Goal: Task Accomplishment & Management: Use online tool/utility

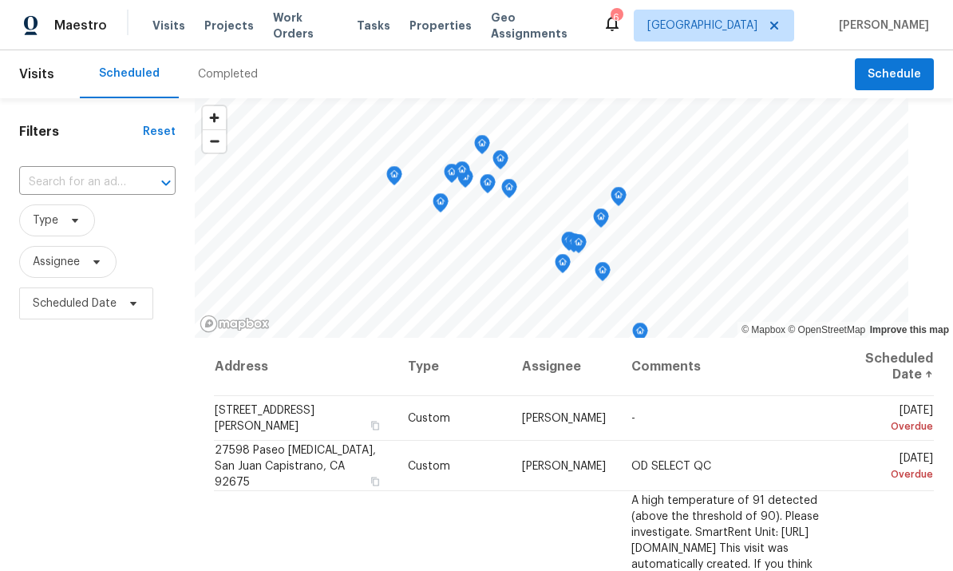
click at [325, 22] on span "Work Orders" at bounding box center [305, 26] width 65 height 32
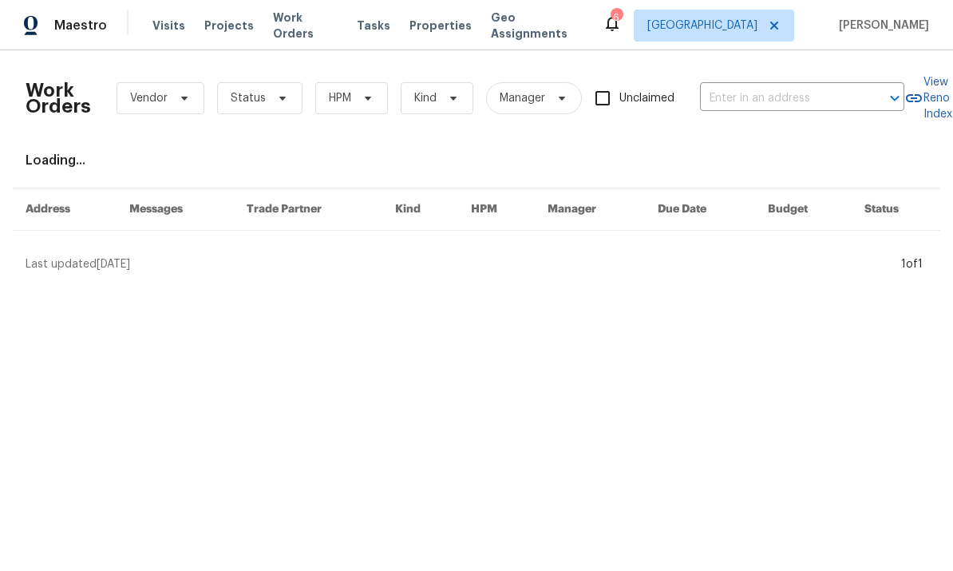
click at [754, 101] on input "text" at bounding box center [780, 98] width 160 height 25
type input "7323"
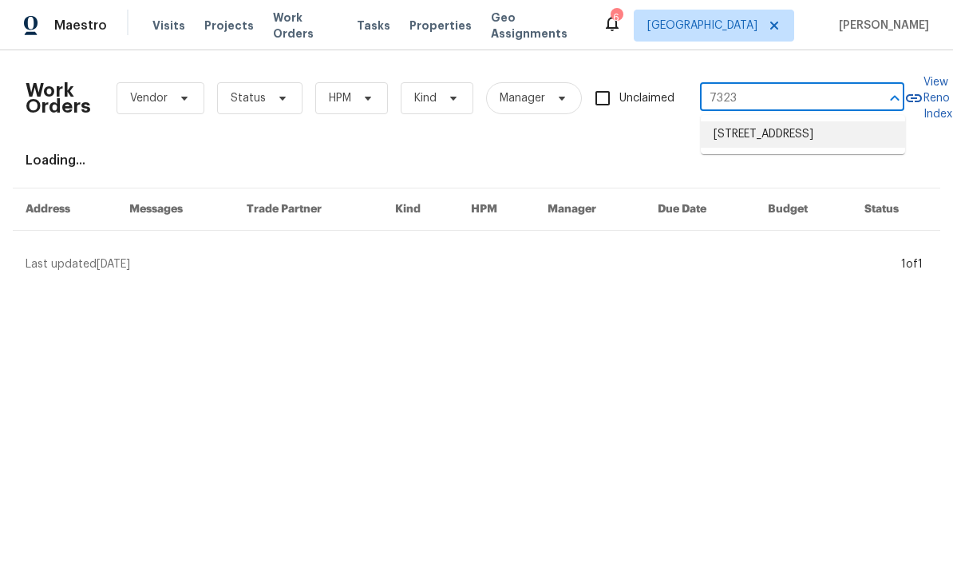
click at [800, 132] on li "7323 Ojai Dr, Palmdale, CA 93551" at bounding box center [803, 134] width 204 height 26
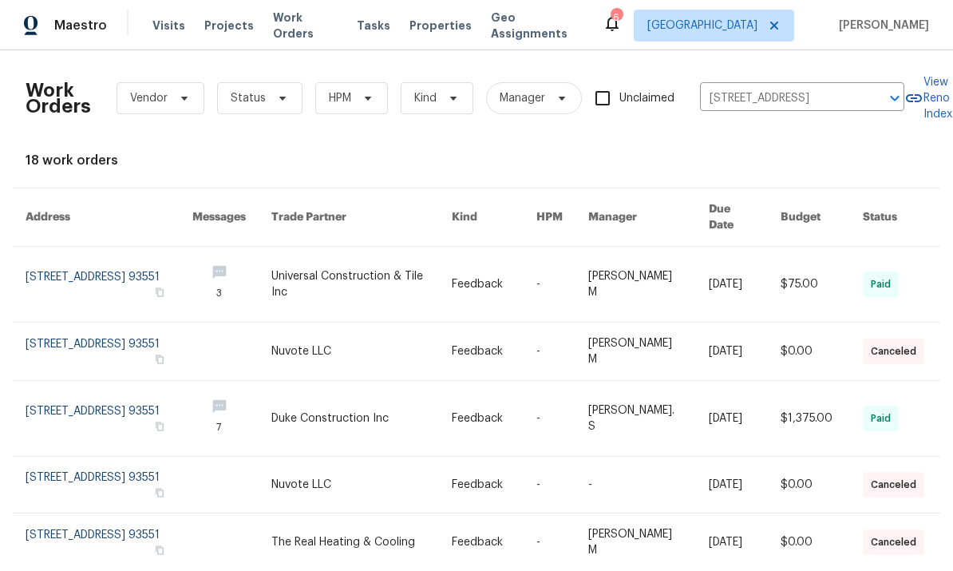
scroll to position [0, 1]
click at [449, 410] on link at bounding box center [361, 418] width 180 height 75
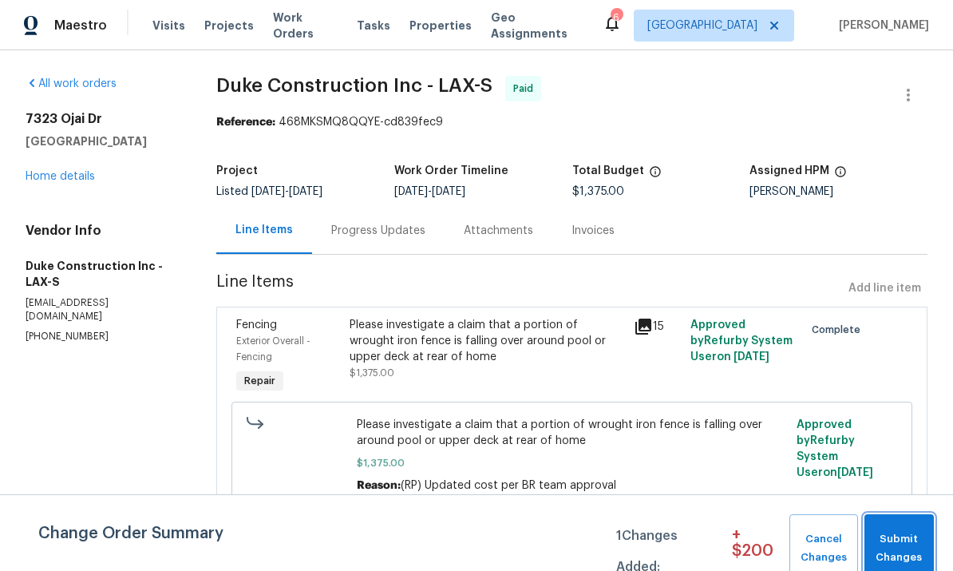
click at [892, 543] on span "Submit Changes" at bounding box center [898, 548] width 53 height 37
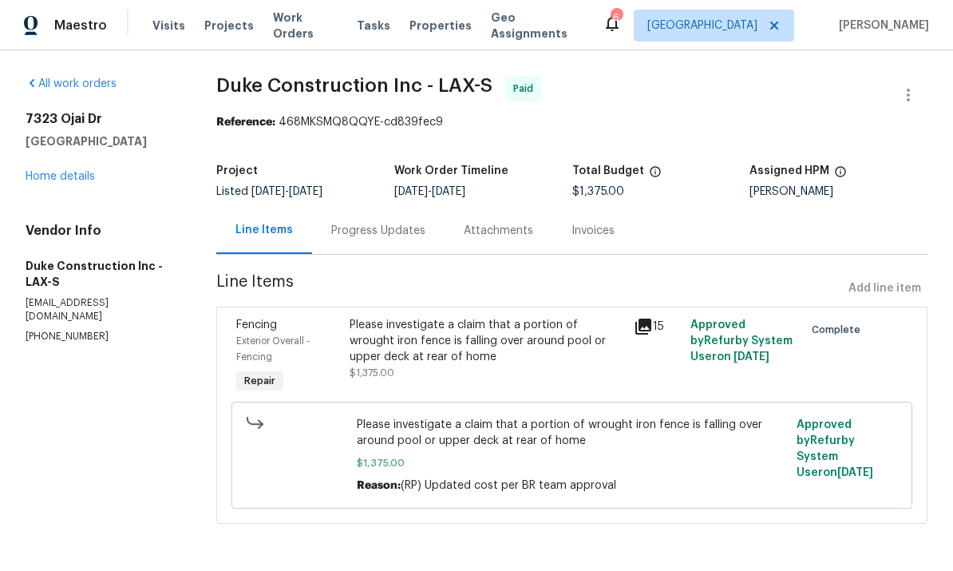
click at [91, 177] on link "Home details" at bounding box center [60, 176] width 69 height 11
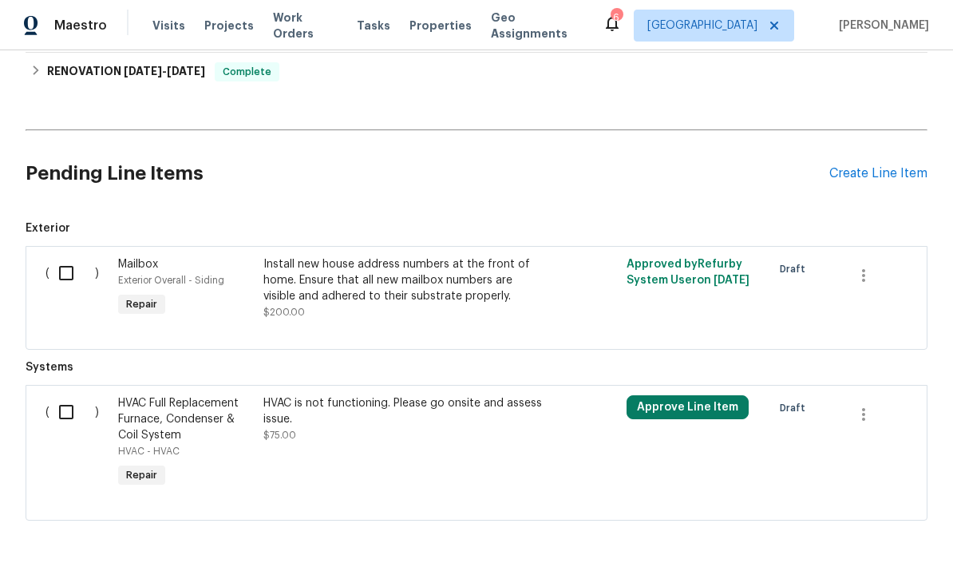
scroll to position [572, 0]
click at [85, 268] on input "checkbox" at bounding box center [71, 274] width 45 height 34
checkbox input "true"
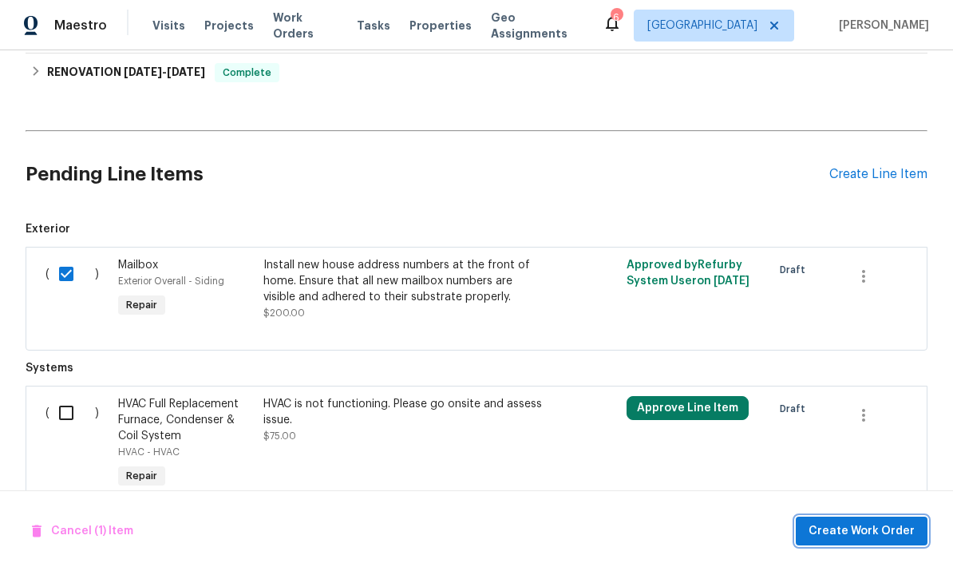
click at [859, 523] on span "Create Work Order" at bounding box center [861, 531] width 106 height 20
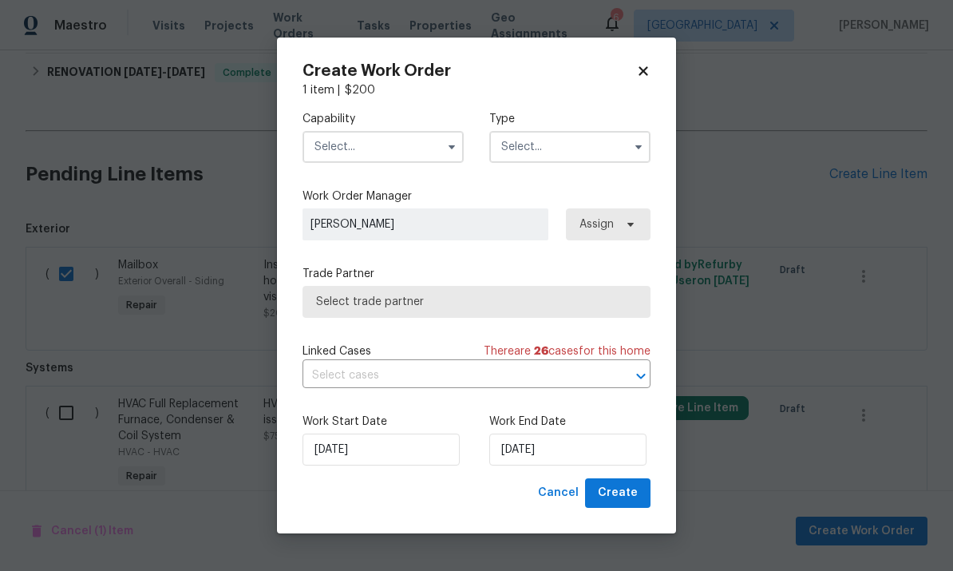
click at [413, 135] on input "text" at bounding box center [382, 147] width 161 height 32
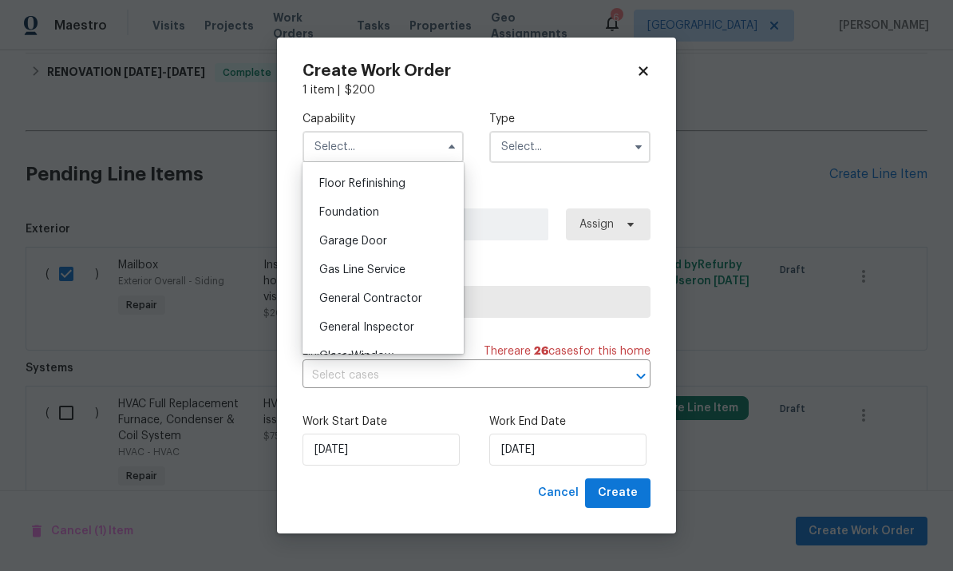
scroll to position [653, 0]
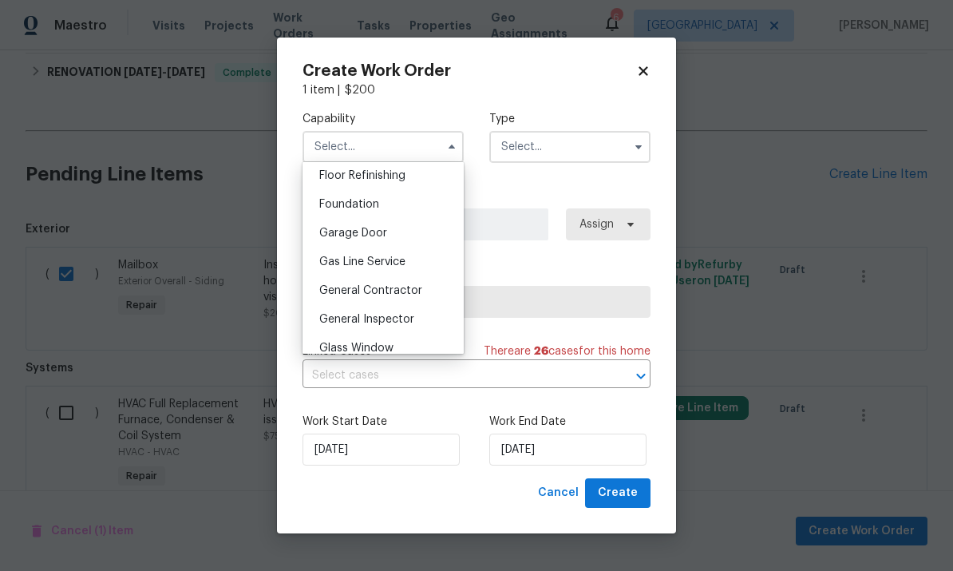
click at [416, 285] on span "General Contractor" at bounding box center [370, 290] width 103 height 11
type input "General Contractor"
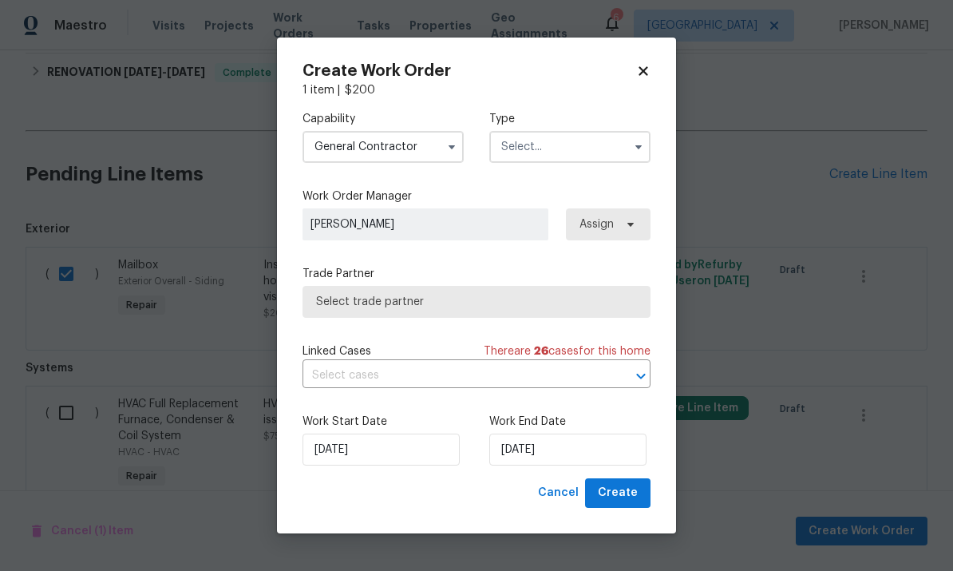
click at [582, 152] on input "text" at bounding box center [569, 147] width 161 height 32
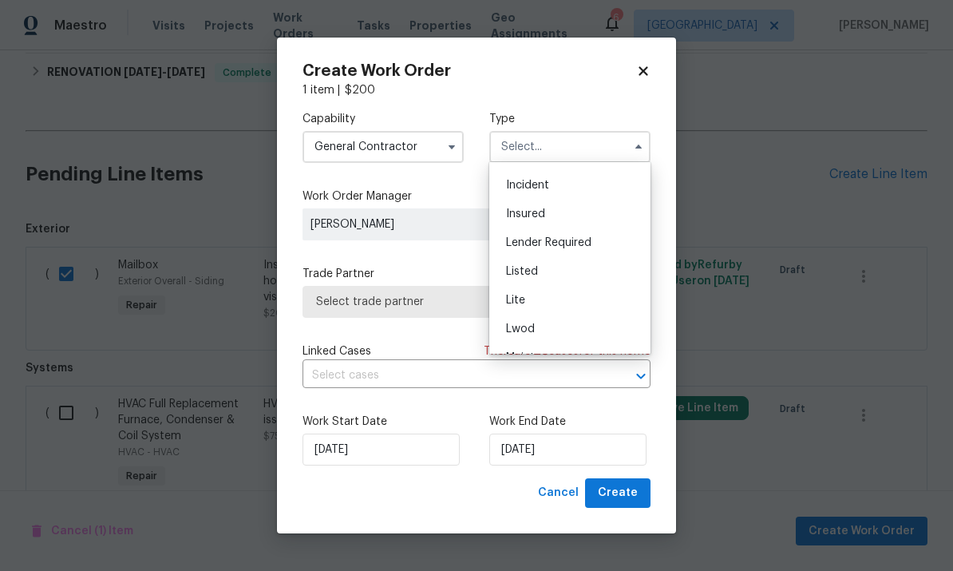
scroll to position [82, 0]
click at [563, 263] on div "Listed" at bounding box center [569, 270] width 153 height 29
type input "Listed"
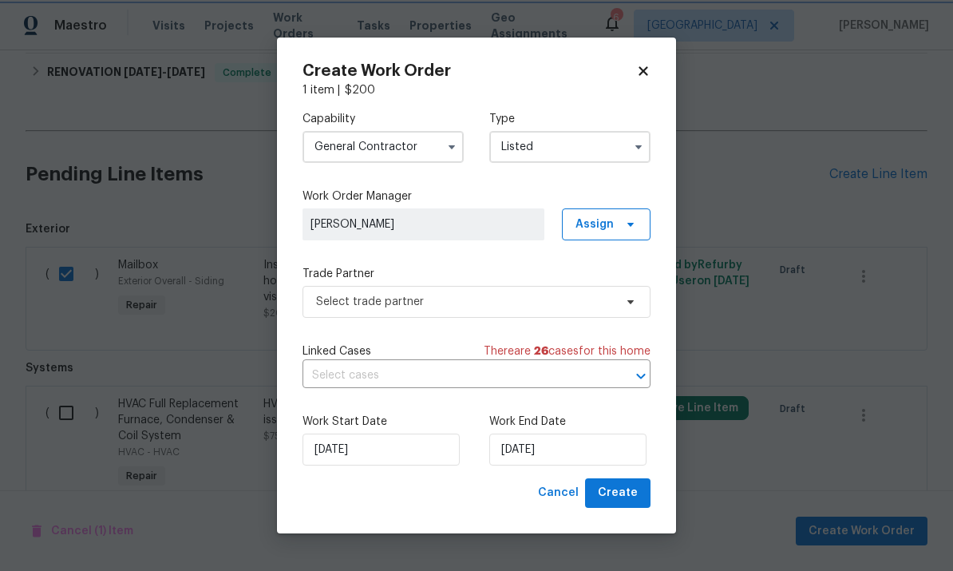
scroll to position [0, 0]
click at [616, 220] on span "Assign" at bounding box center [606, 224] width 89 height 32
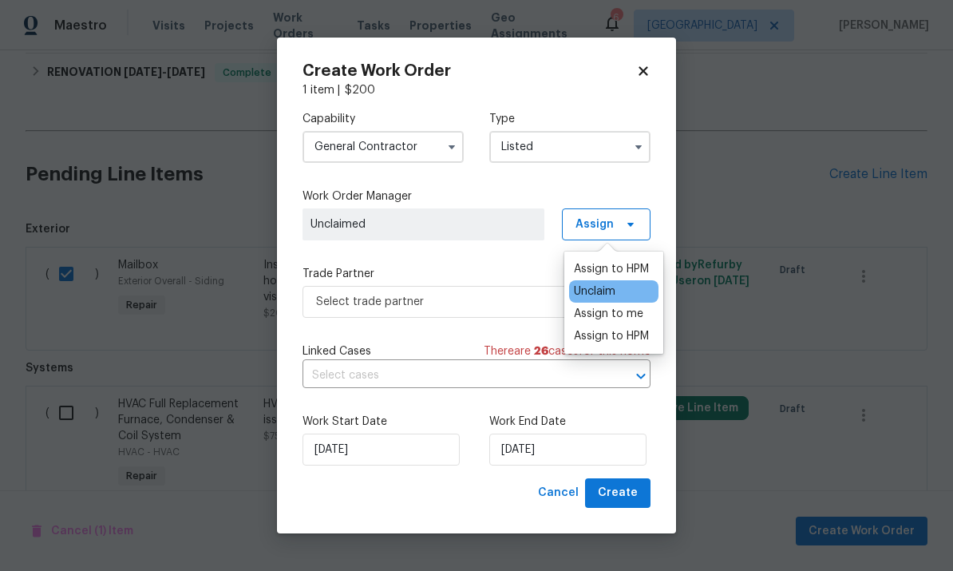
click at [626, 312] on div "Assign to me" at bounding box center [608, 314] width 69 height 16
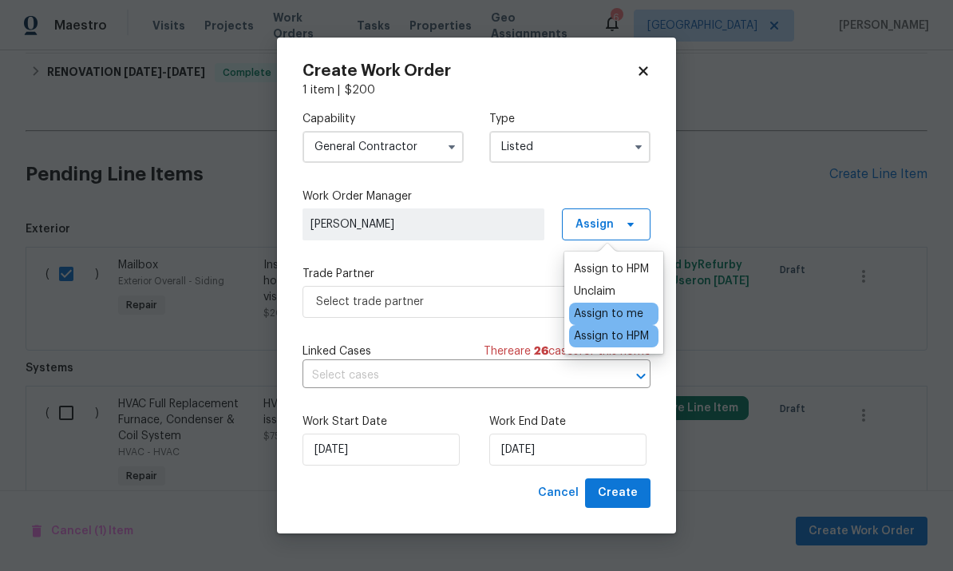
click at [486, 257] on div "Capability General Contractor Type Listed Work Order Manager Frank Santellanes …" at bounding box center [476, 288] width 348 height 380
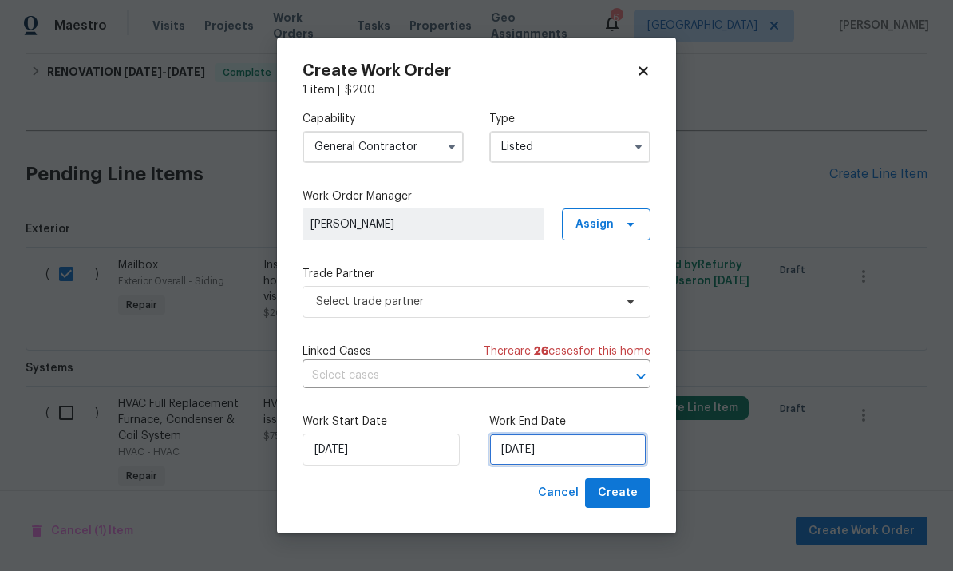
click at [579, 450] on input "[DATE]" at bounding box center [567, 449] width 157 height 32
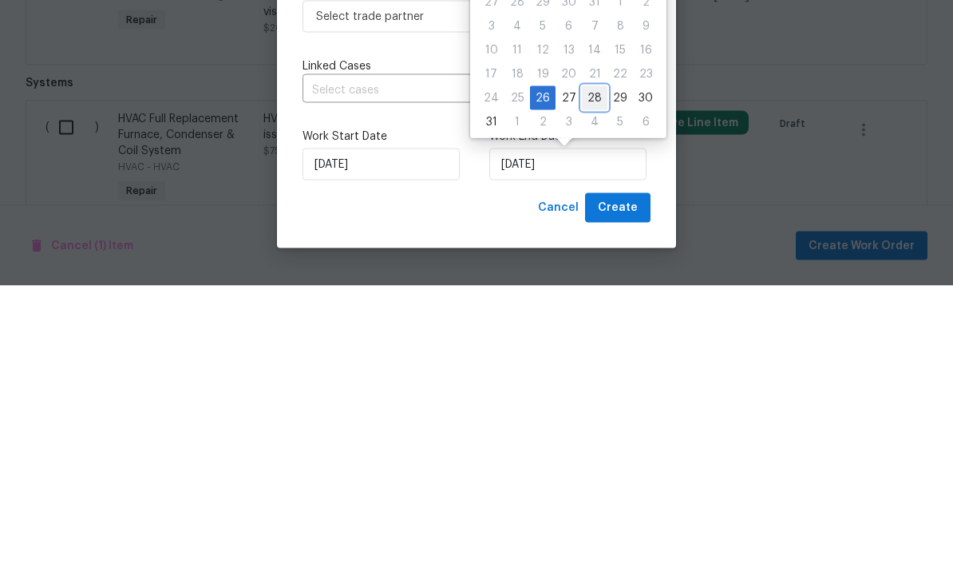
click at [590, 372] on div "28" at bounding box center [595, 383] width 26 height 22
type input "[DATE]"
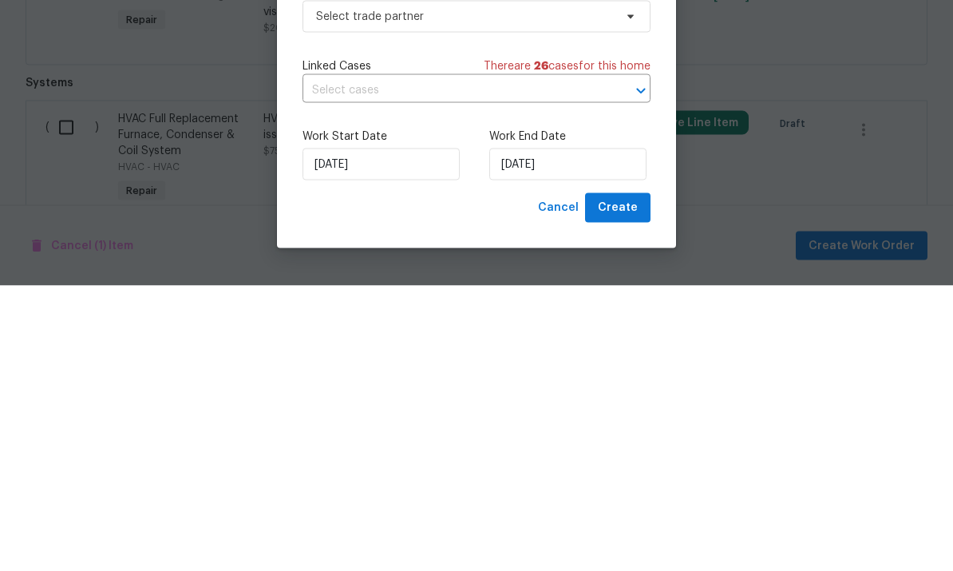
scroll to position [60, 0]
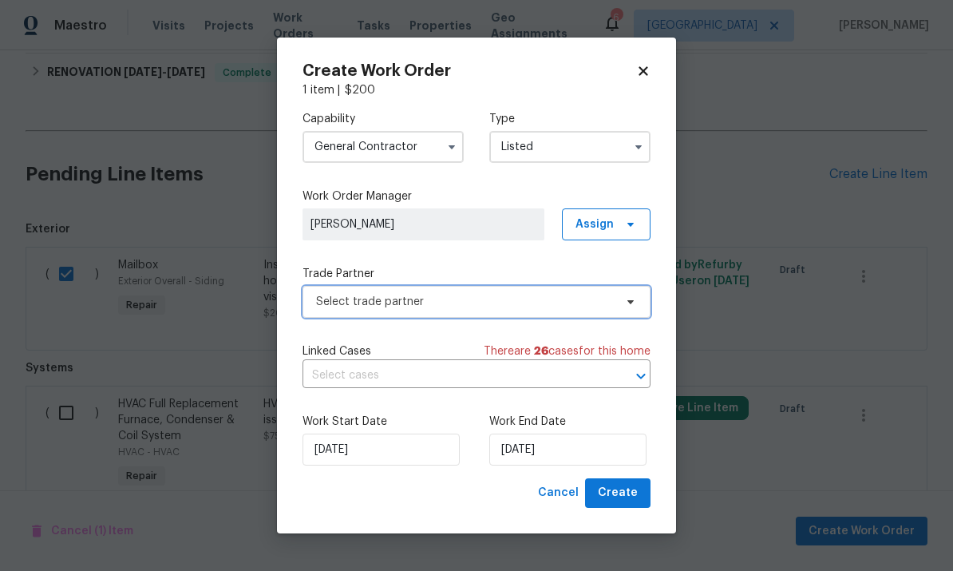
click at [623, 293] on span "Select trade partner" at bounding box center [476, 302] width 348 height 32
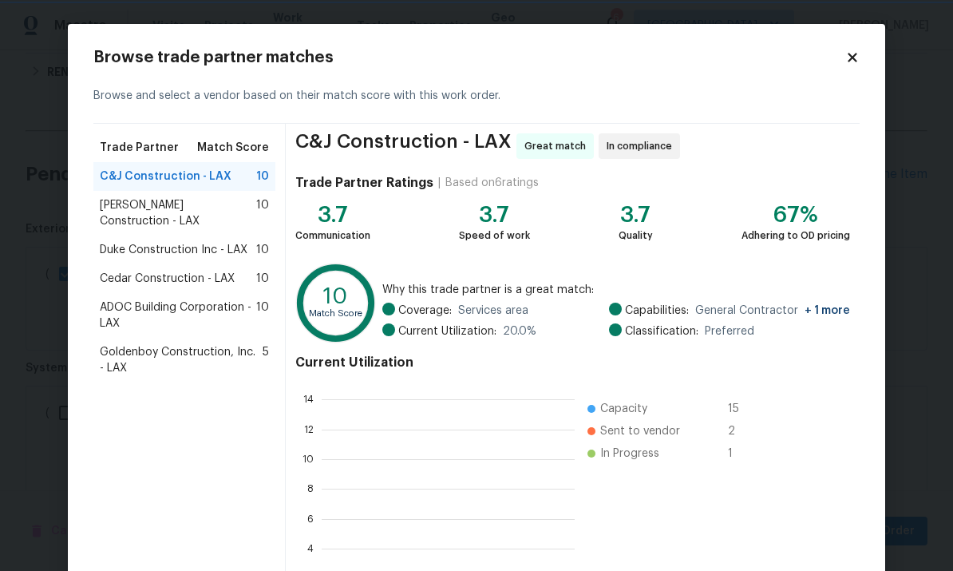
scroll to position [223, 253]
click at [198, 299] on span "ADOC Building Corporation - LAX" at bounding box center [178, 315] width 156 height 32
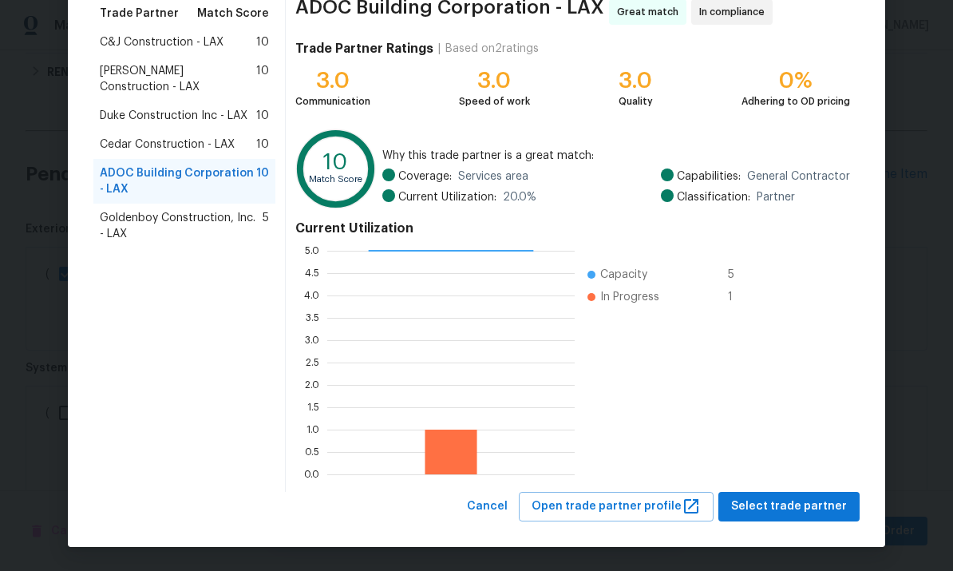
scroll to position [133, 0]
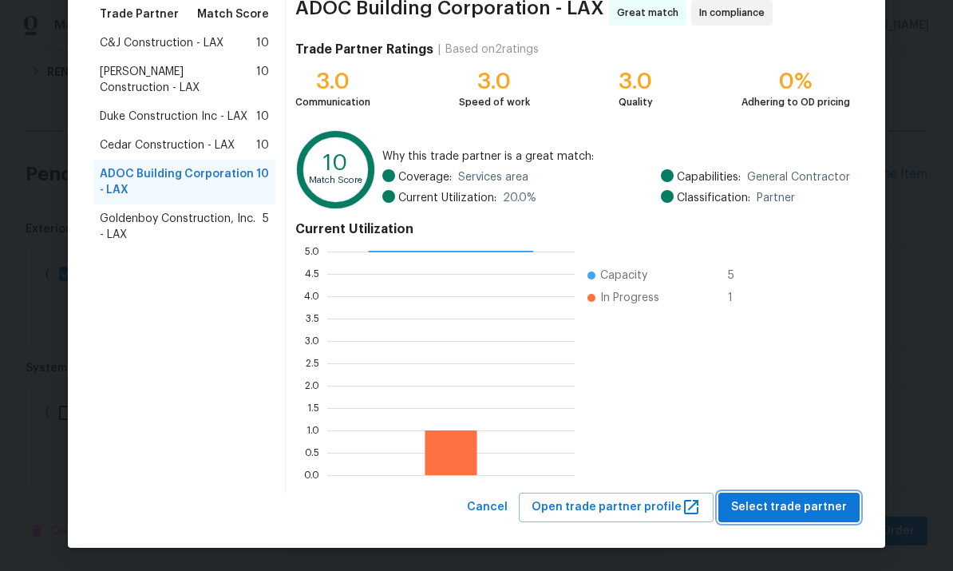
click at [795, 503] on span "Select trade partner" at bounding box center [789, 507] width 116 height 20
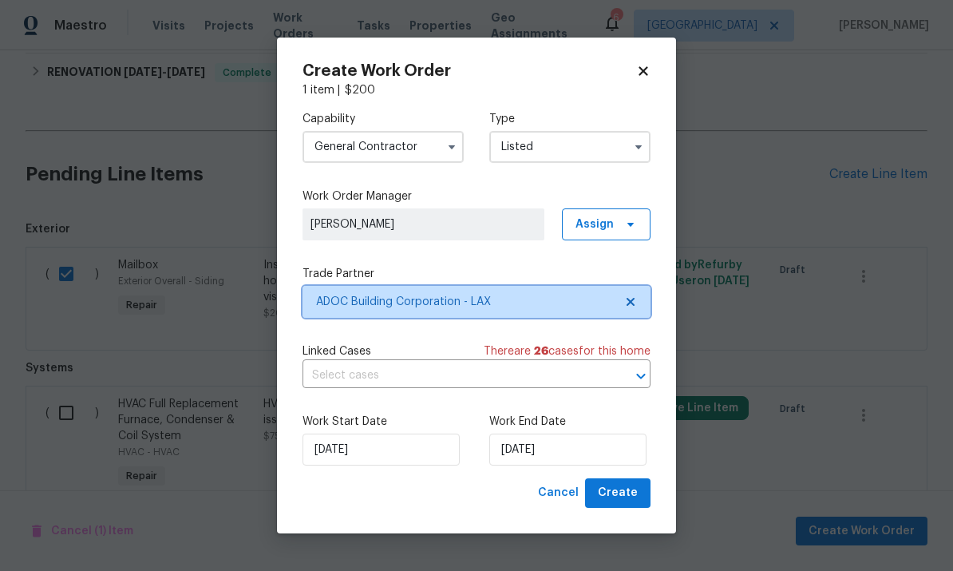
scroll to position [0, 0]
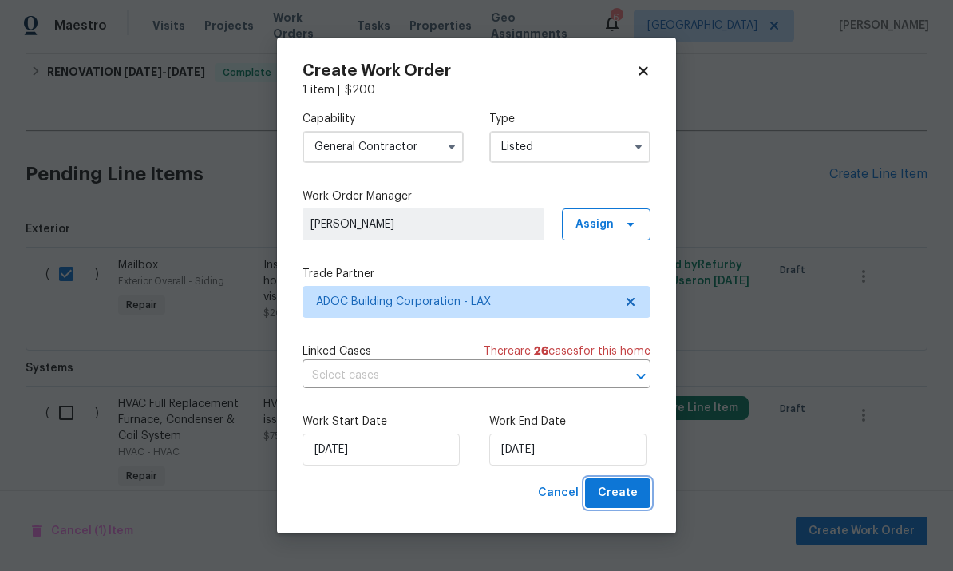
click at [630, 494] on span "Create" at bounding box center [618, 493] width 40 height 20
checkbox input "false"
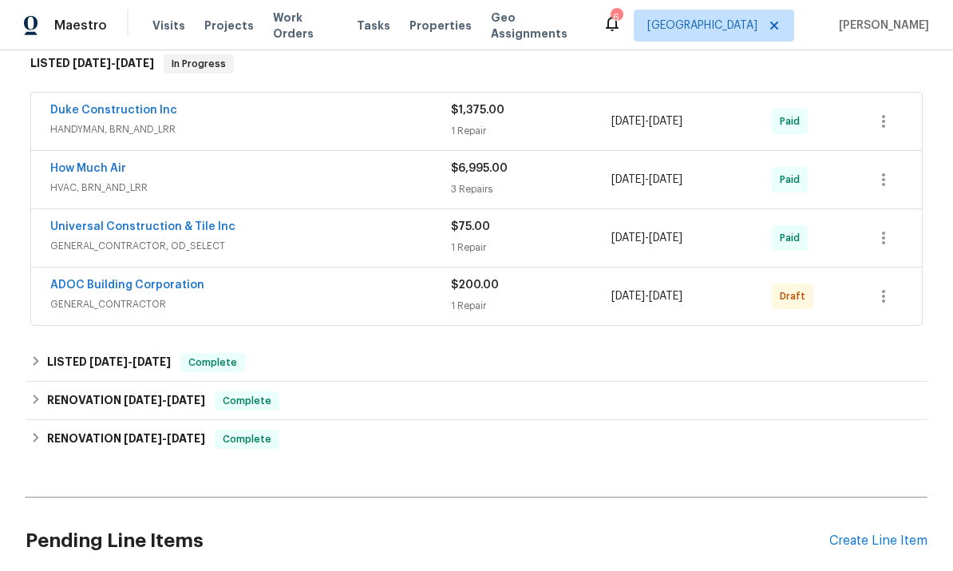
scroll to position [263, 0]
click at [890, 287] on icon "button" at bounding box center [883, 296] width 19 height 19
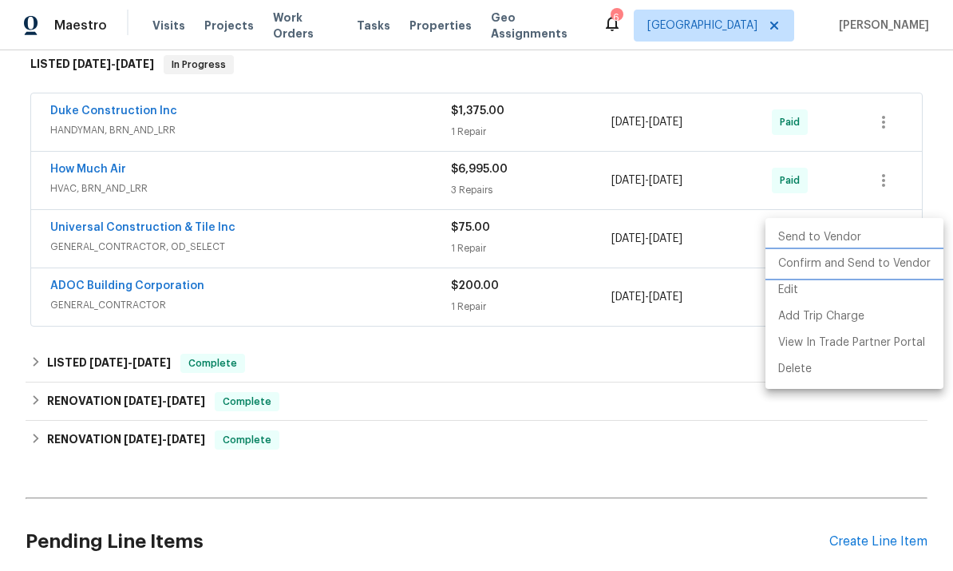
click at [862, 258] on li "Confirm and Send to Vendor" at bounding box center [854, 264] width 178 height 26
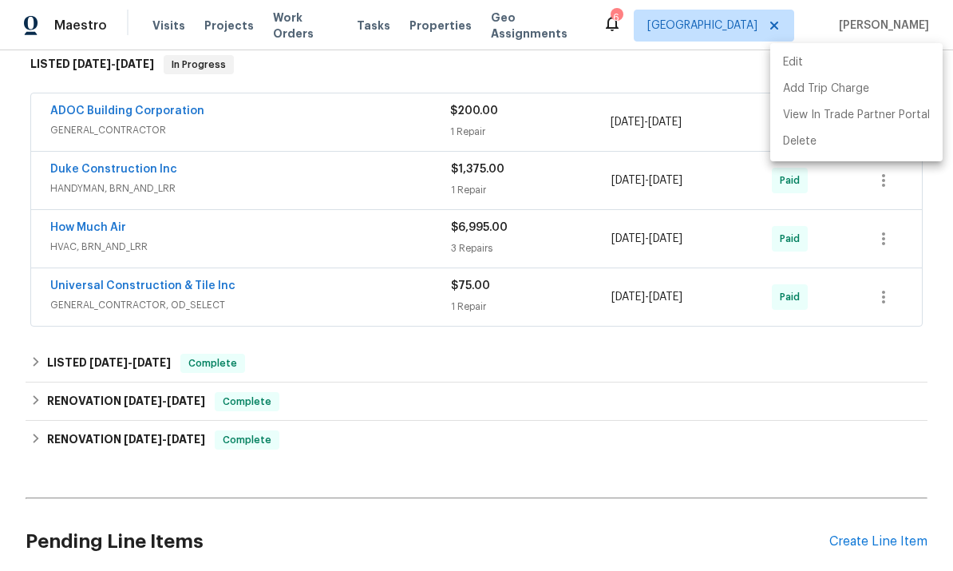
click at [563, 343] on div at bounding box center [476, 285] width 953 height 571
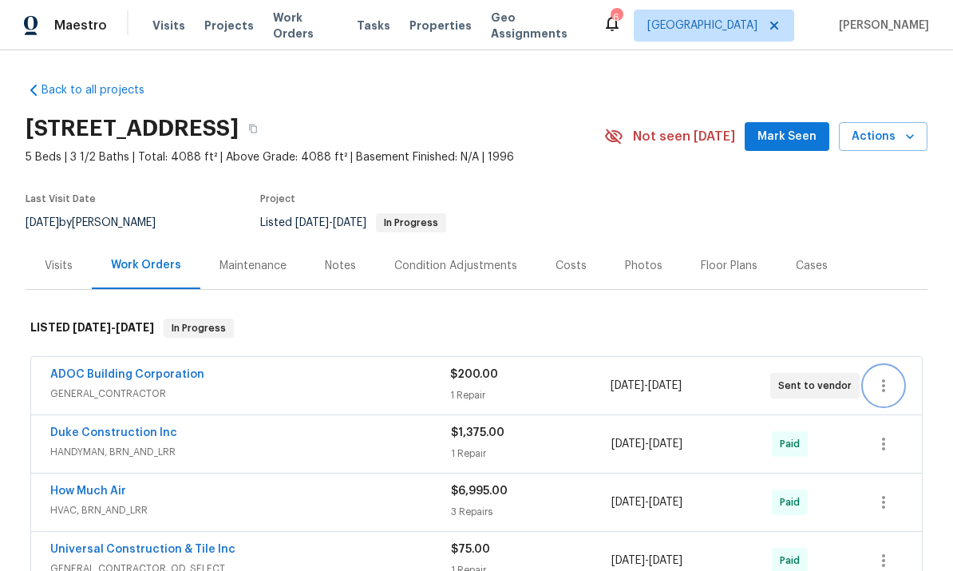
scroll to position [0, 0]
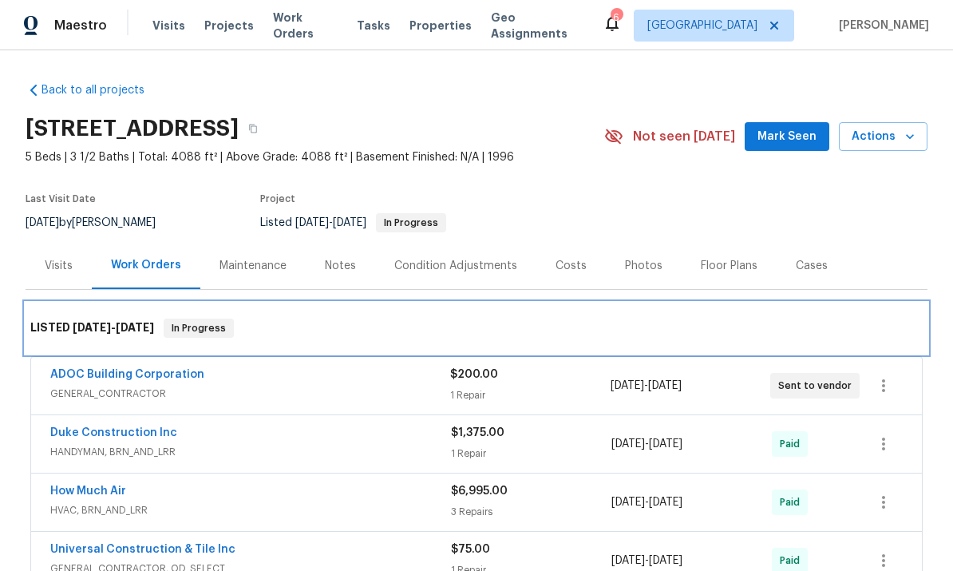
click at [480, 306] on div "LISTED 7/8/25 - 8/28/25 In Progress" at bounding box center [477, 327] width 902 height 51
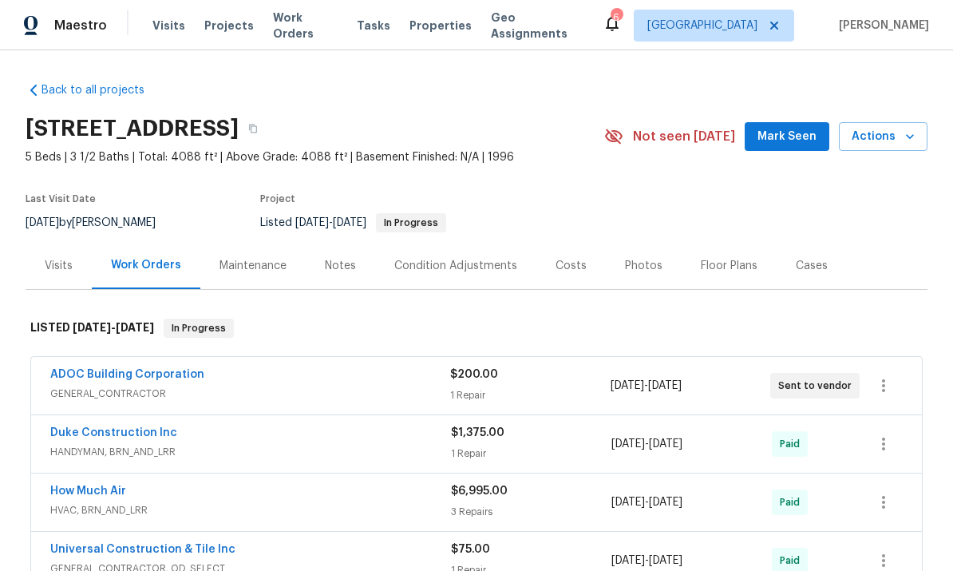
click at [309, 27] on span "Work Orders" at bounding box center [305, 26] width 65 height 32
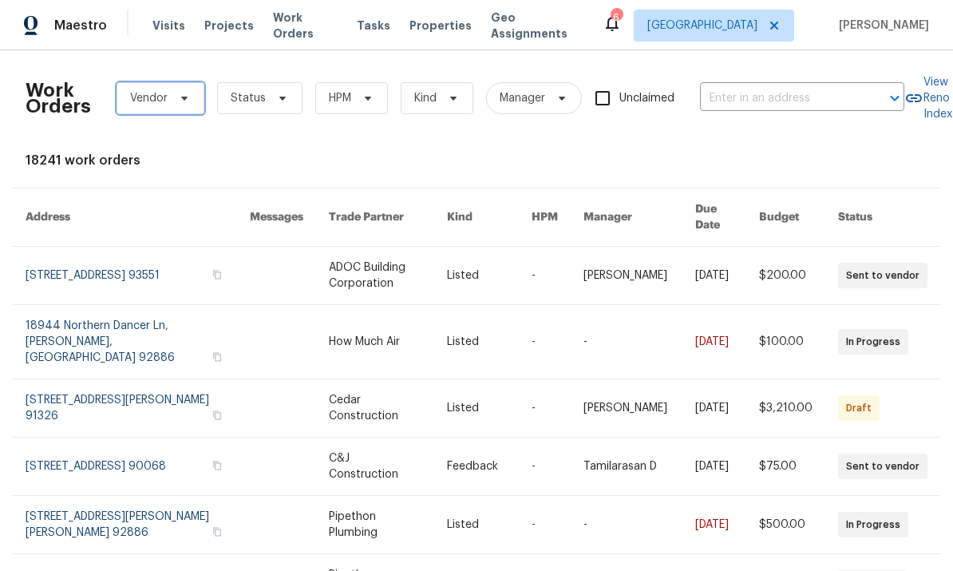
click at [187, 101] on icon at bounding box center [184, 98] width 13 height 13
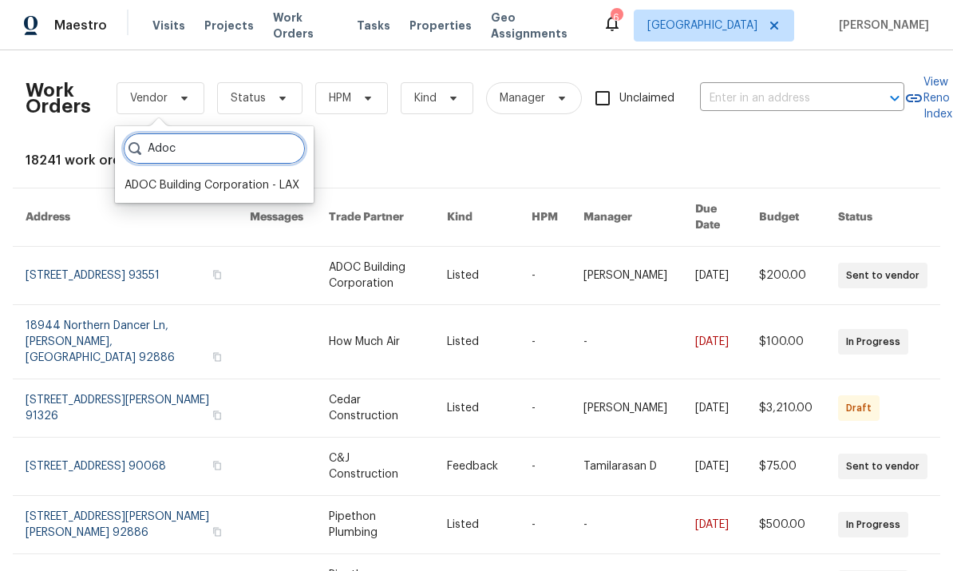
type input "Adoc"
click at [235, 183] on div "ADOC Building Corporation - LAX" at bounding box center [211, 185] width 175 height 16
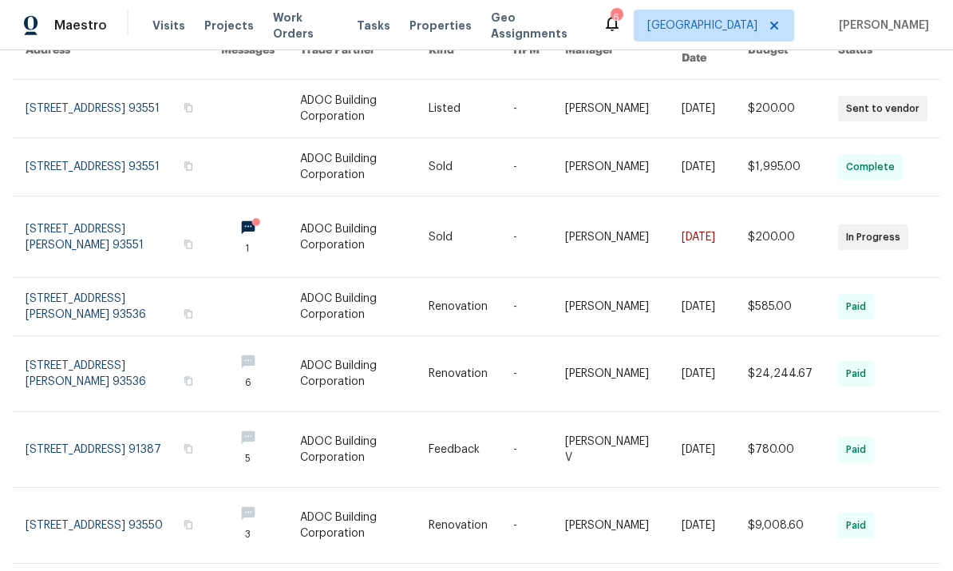
scroll to position [166, 0]
click at [428, 150] on link at bounding box center [364, 167] width 128 height 57
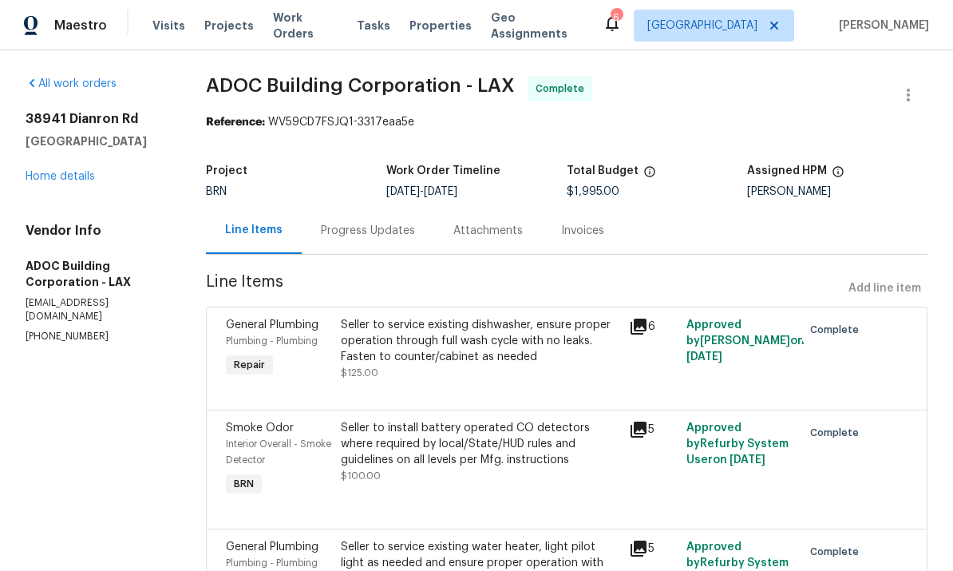
click at [61, 175] on link "Home details" at bounding box center [60, 176] width 69 height 11
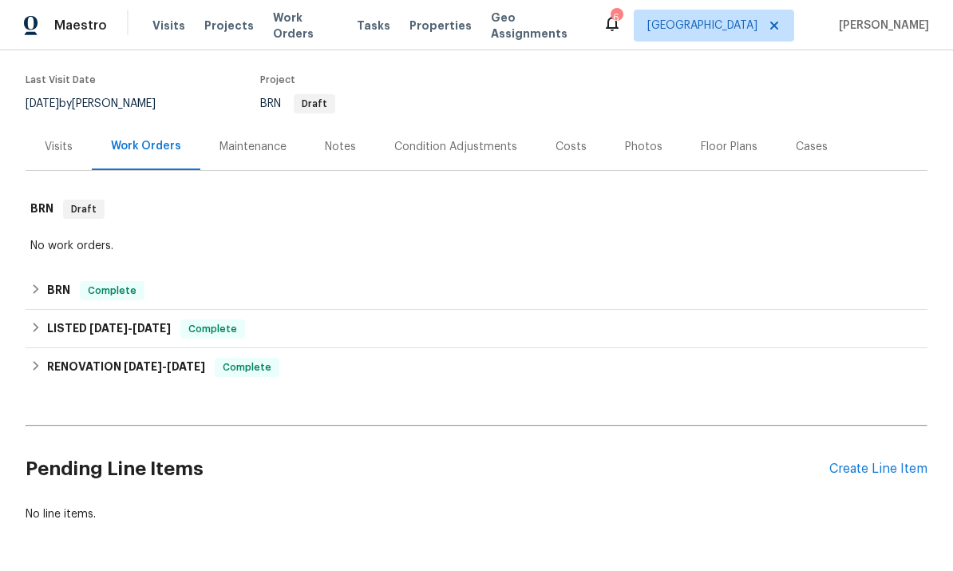
scroll to position [118, 0]
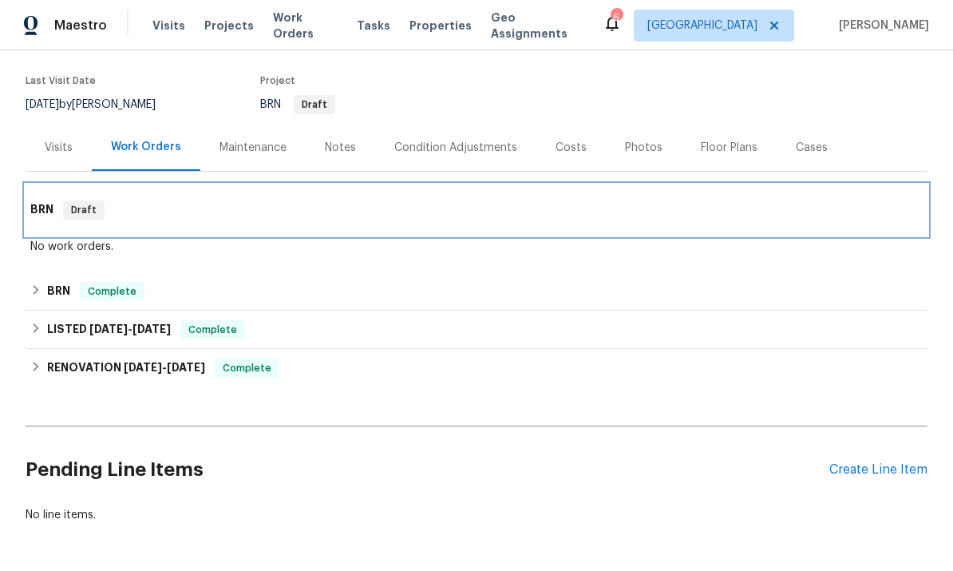
click at [84, 221] on div "BRN Draft" at bounding box center [477, 209] width 902 height 51
click at [84, 207] on span "Draft" at bounding box center [84, 210] width 38 height 16
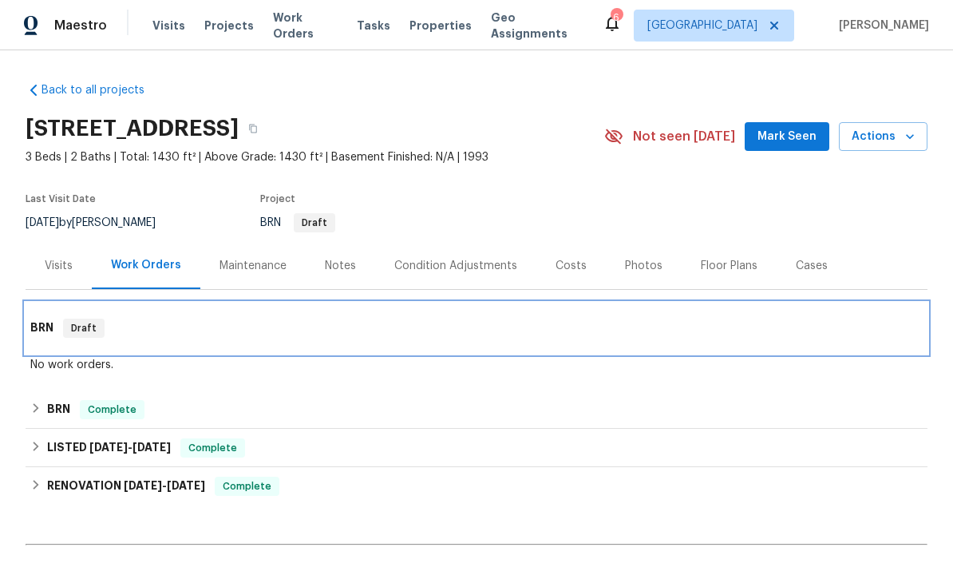
scroll to position [0, 0]
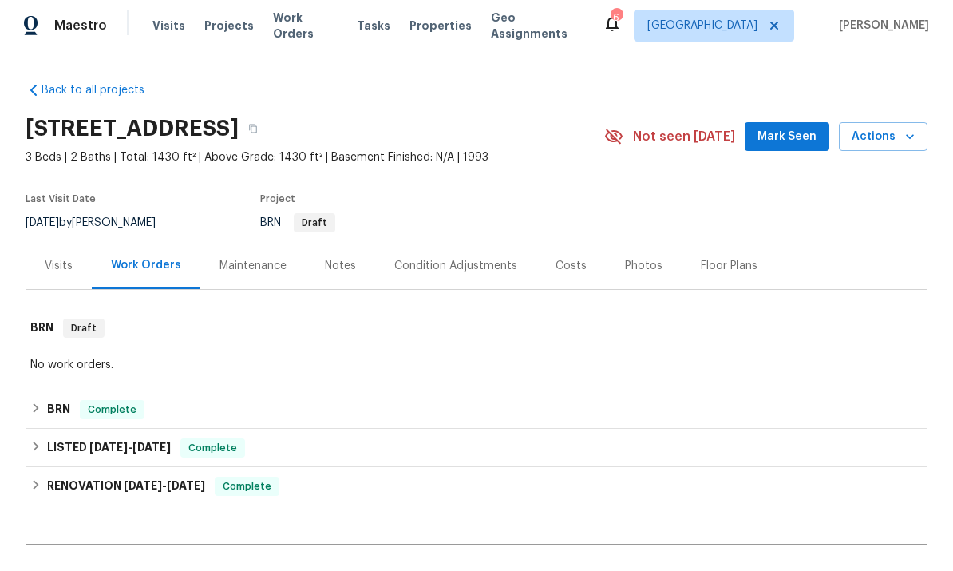
click at [305, 29] on span "Work Orders" at bounding box center [305, 26] width 65 height 32
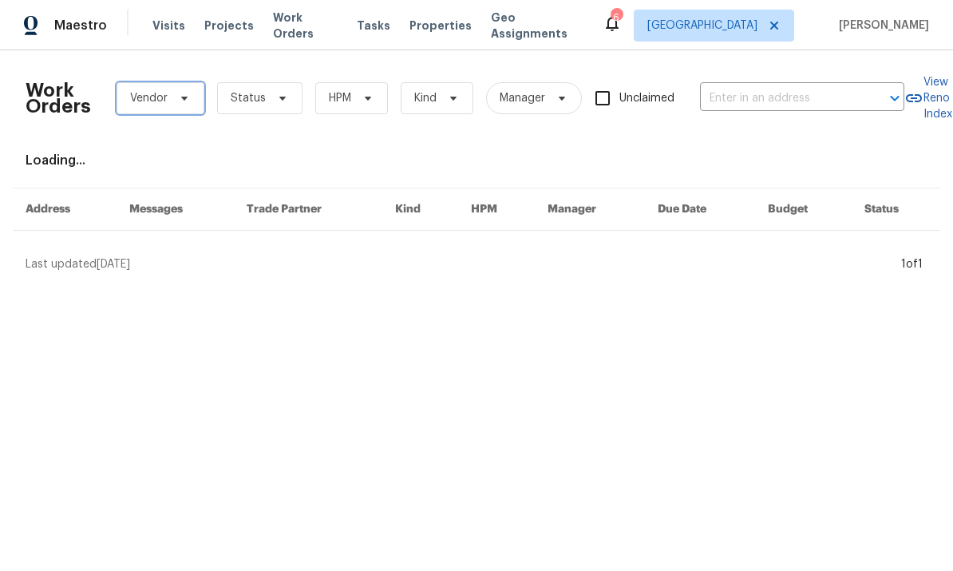
click at [188, 94] on icon at bounding box center [184, 98] width 13 height 13
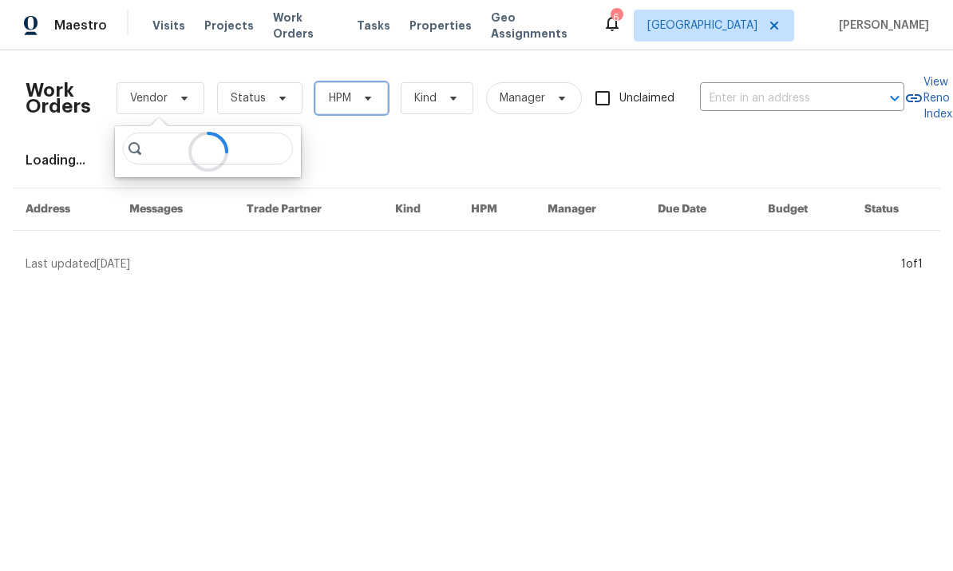
click at [357, 99] on span at bounding box center [366, 98] width 18 height 13
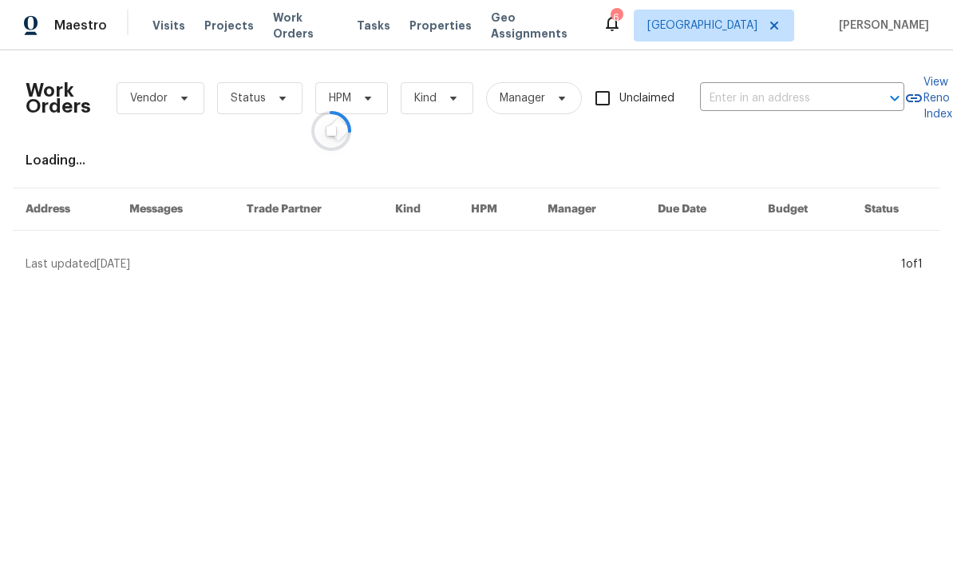
click at [388, 84] on div "Work Orders Vendor Status HPM Kind Manager Unclaimed ​" at bounding box center [465, 98] width 878 height 70
click at [369, 92] on icon at bounding box center [367, 98] width 13 height 13
click at [425, 148] on div "Work Orders Vendor Status HPM Kind Manager Unclaimed ​ View Reno Index Loading.…" at bounding box center [477, 167] width 902 height 209
